Goal: Complete application form

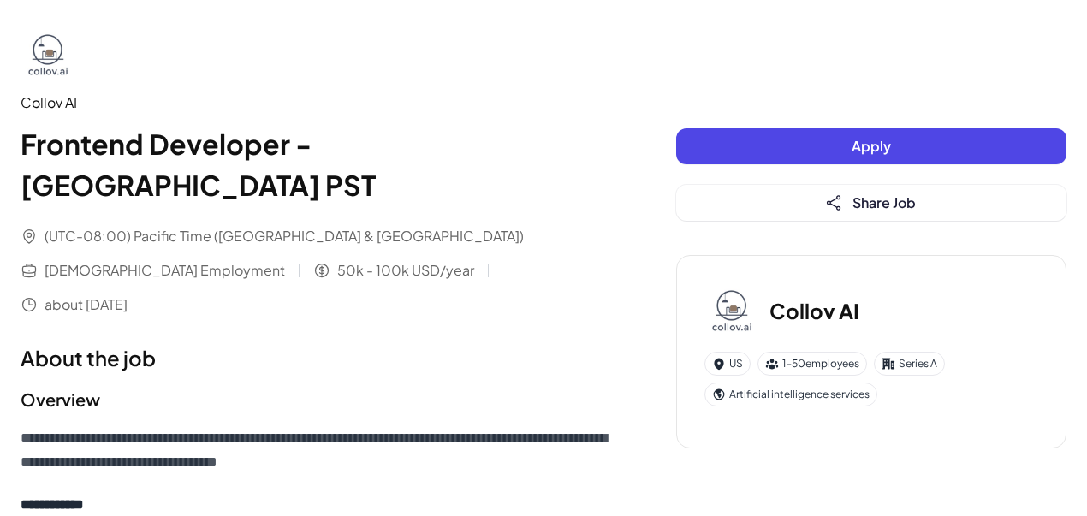
click at [751, 154] on button "Apply" at bounding box center [871, 146] width 390 height 36
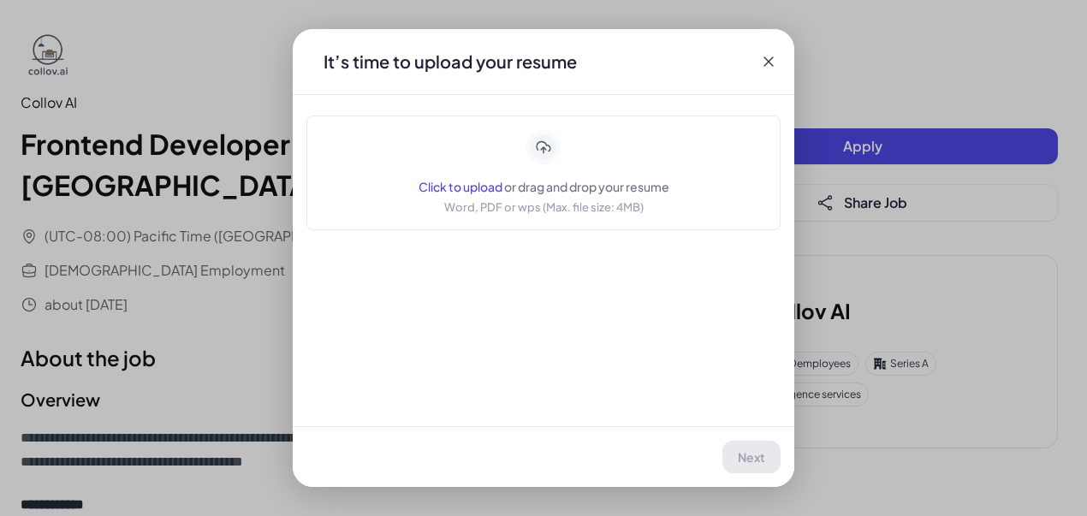
click at [530, 193] on span "or drag and drop your resume" at bounding box center [586, 186] width 165 height 15
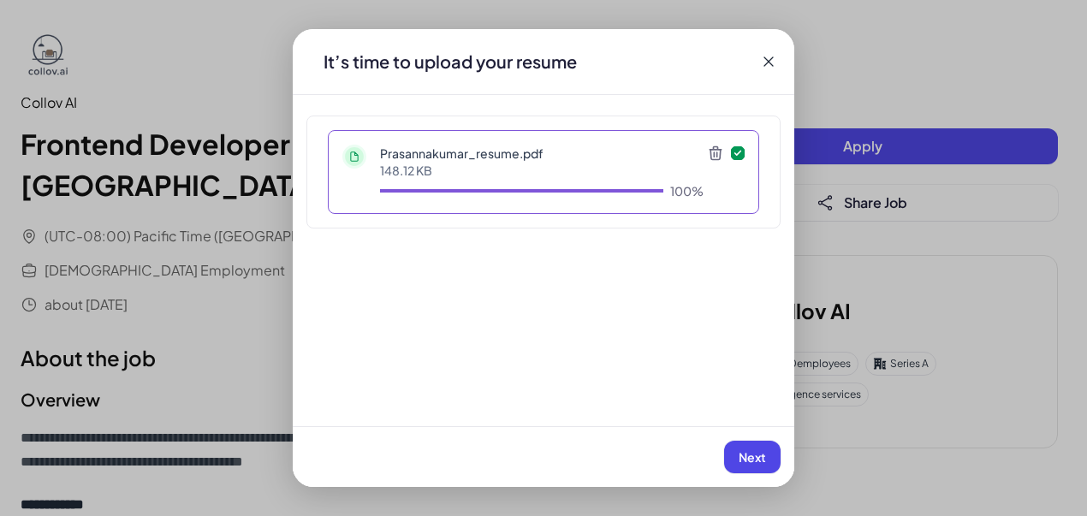
click at [729, 446] on button "Next" at bounding box center [752, 457] width 56 height 33
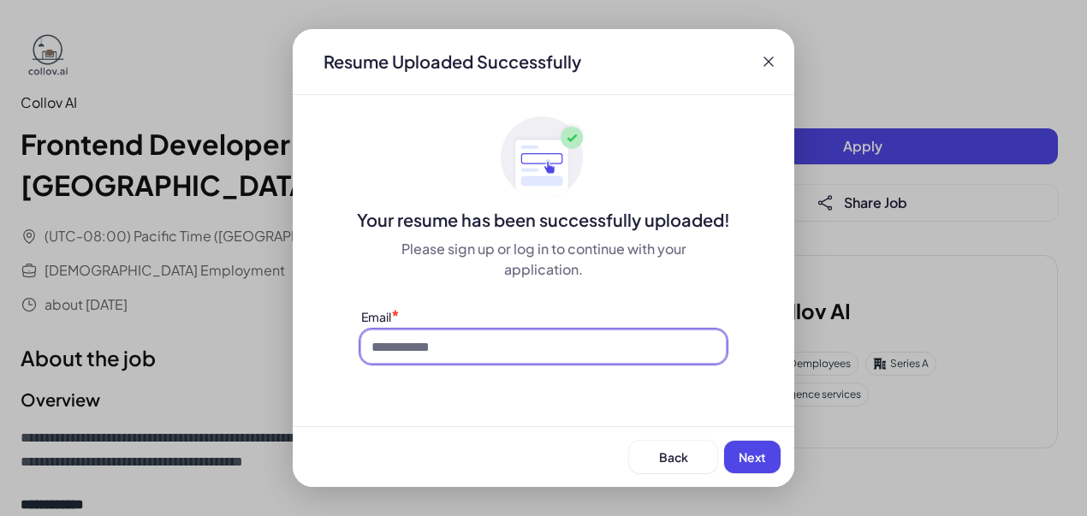
click at [419, 344] on input at bounding box center [543, 346] width 365 height 33
type input "**********"
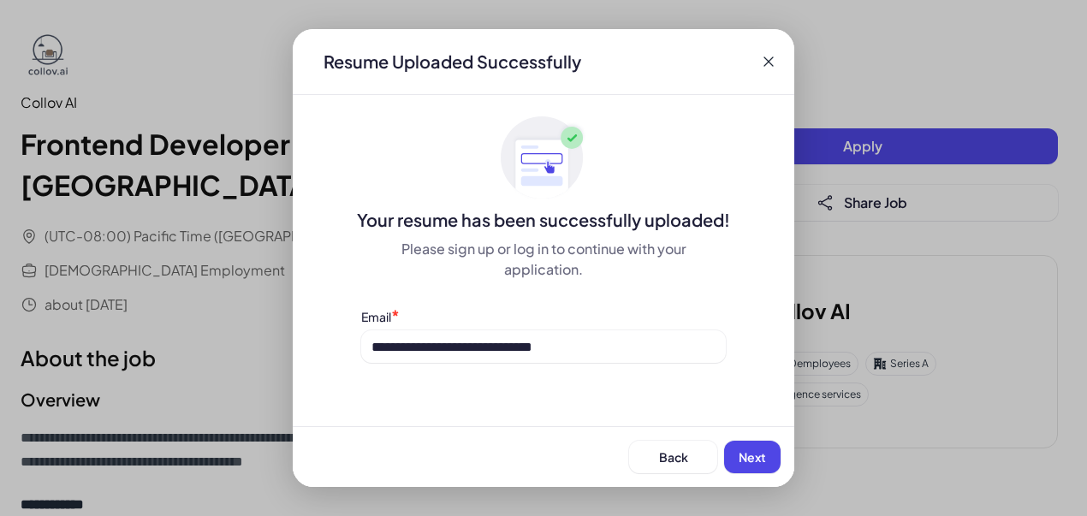
click at [755, 454] on span "Next" at bounding box center [752, 456] width 27 height 15
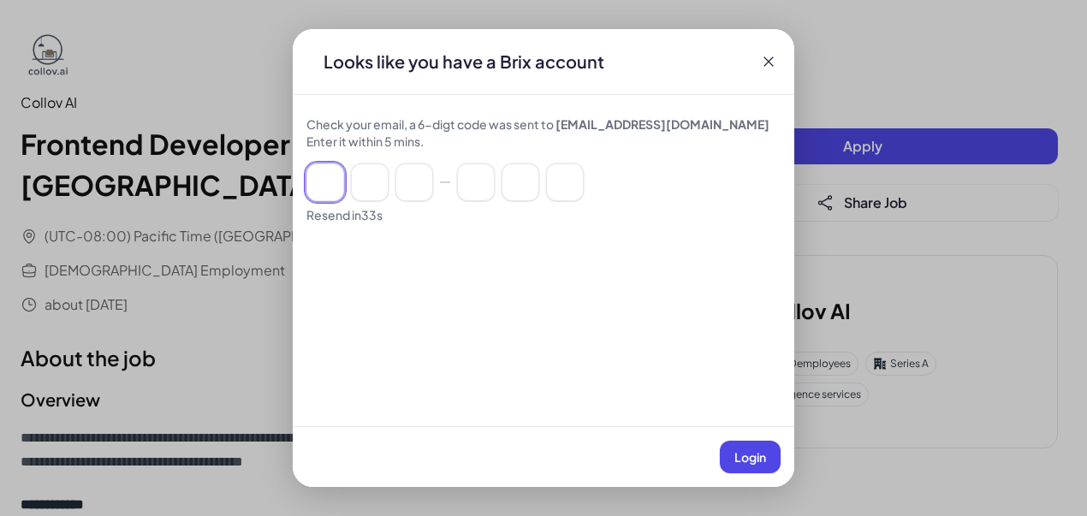
click at [323, 181] on input at bounding box center [325, 182] width 38 height 38
paste input "******"
type input "*"
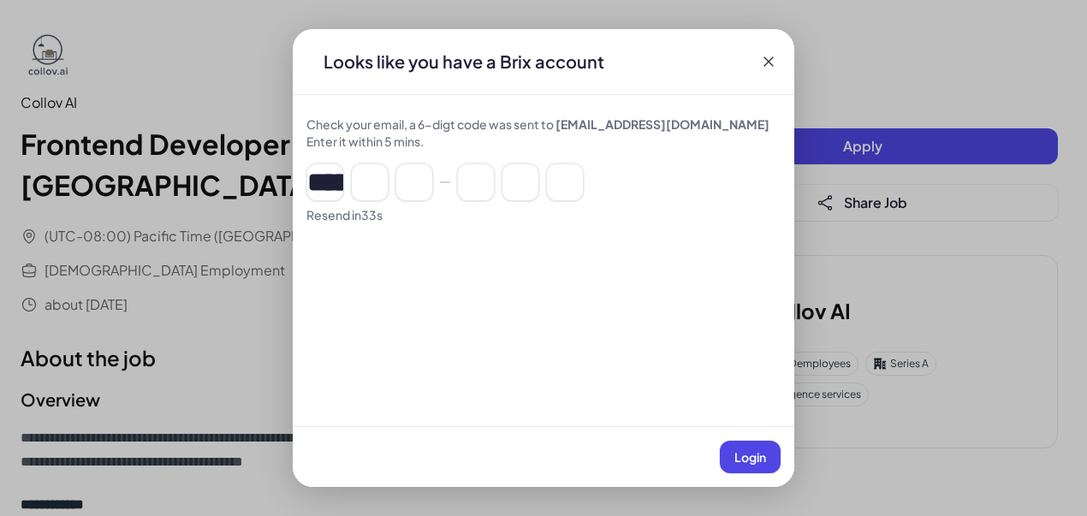
type input "*"
click at [762, 454] on span "Login" at bounding box center [750, 456] width 32 height 15
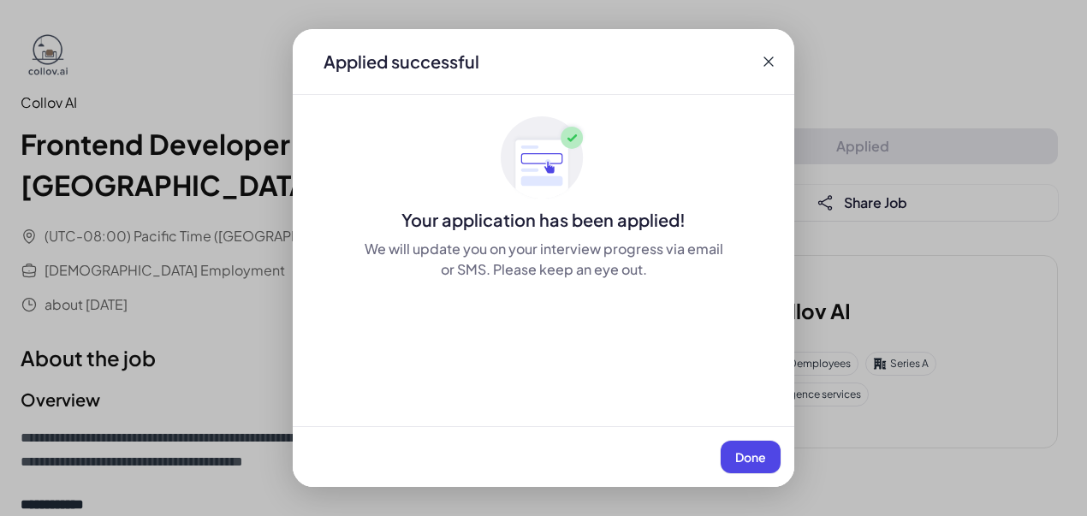
click at [765, 458] on button "Done" at bounding box center [751, 457] width 60 height 33
